Goal: Information Seeking & Learning: Learn about a topic

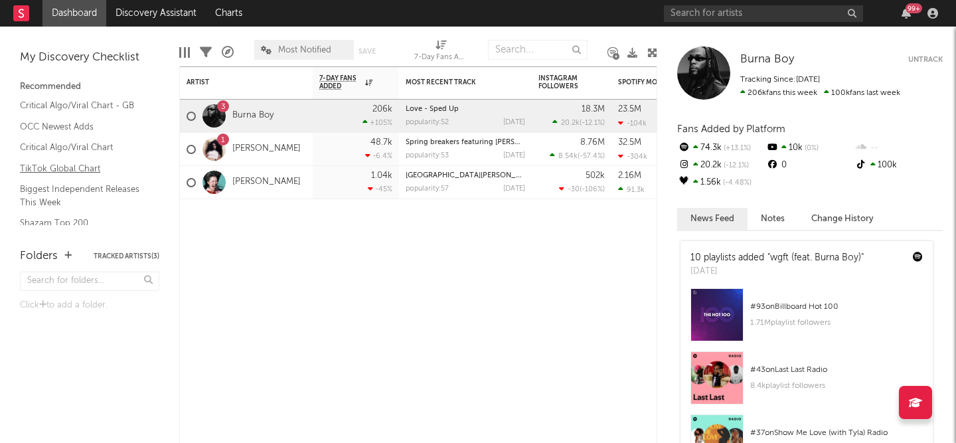
click at [82, 168] on link "TikTok Global Chart" at bounding box center [83, 168] width 126 height 15
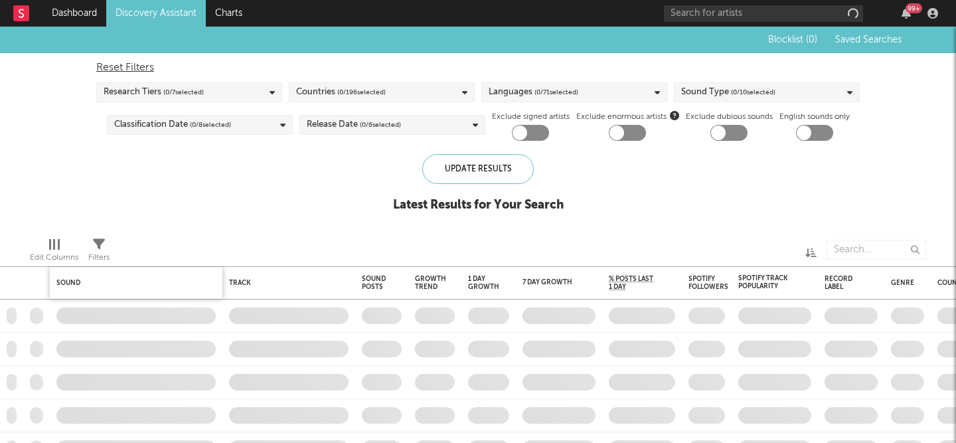
checkbox input "true"
